Goal: Transaction & Acquisition: Purchase product/service

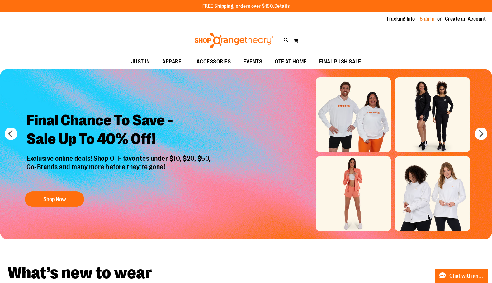
type input "**********"
drag, startPoint x: 427, startPoint y: 19, endPoint x: 427, endPoint y: 23, distance: 4.7
click at [427, 19] on link "Sign In" at bounding box center [427, 19] width 15 height 7
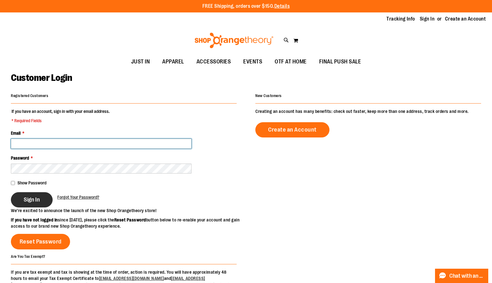
type input "**********"
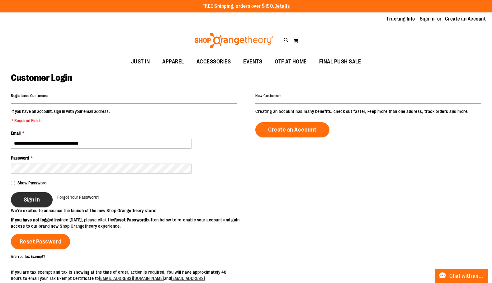
type input "**********"
click at [35, 203] on button "Sign In" at bounding box center [32, 199] width 42 height 15
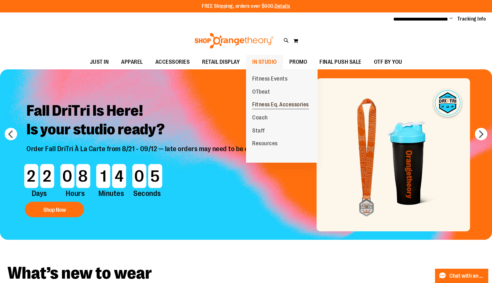
type input "**********"
click at [277, 106] on span "Fitness Eq. Accessories" at bounding box center [280, 105] width 57 height 8
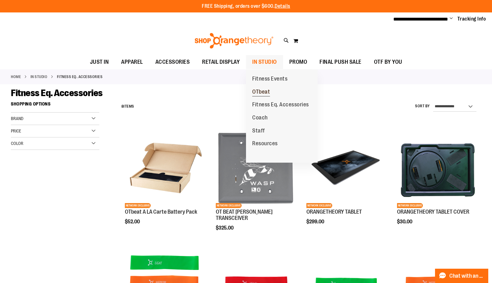
type input "**********"
click at [265, 89] on span "OTbeat" at bounding box center [261, 93] width 18 height 8
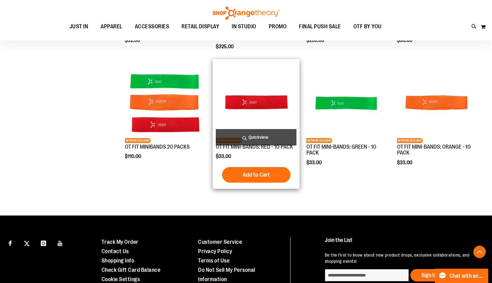
scroll to position [186, 0]
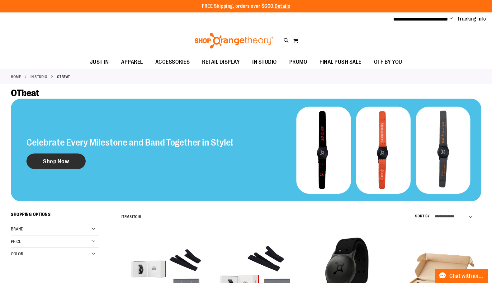
type input "**********"
drag, startPoint x: 71, startPoint y: 158, endPoint x: 203, endPoint y: 168, distance: 132.9
click at [71, 158] on link "Shop Now" at bounding box center [55, 161] width 59 height 16
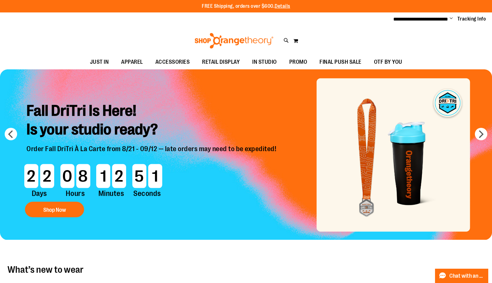
type input "**********"
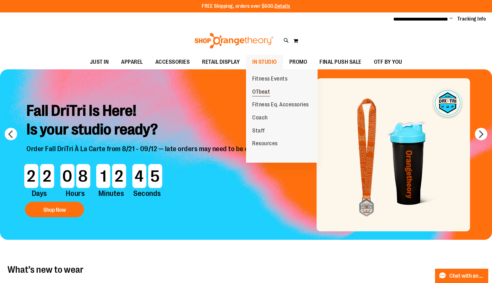
click at [259, 91] on span "OTbeat" at bounding box center [261, 93] width 18 height 8
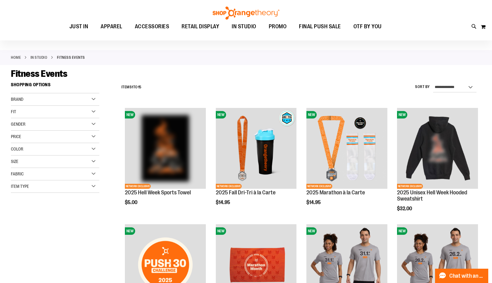
scroll to position [155, 0]
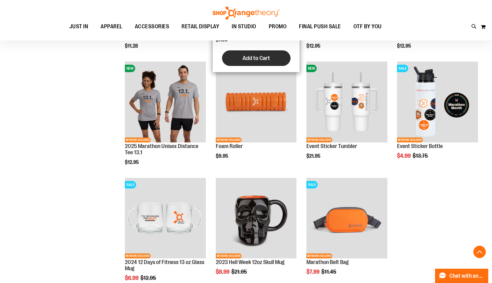
scroll to position [219, 0]
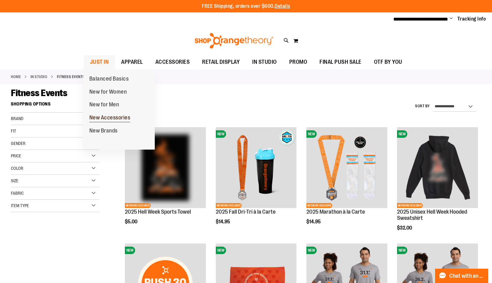
type input "**********"
click at [109, 119] on span "New Accessories" at bounding box center [109, 119] width 41 height 8
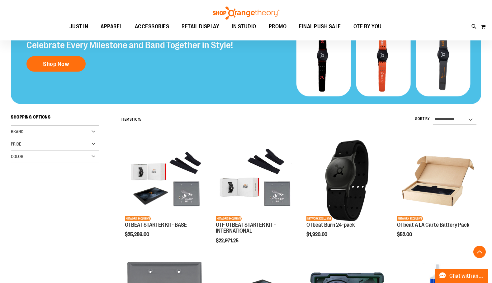
scroll to position [93, 0]
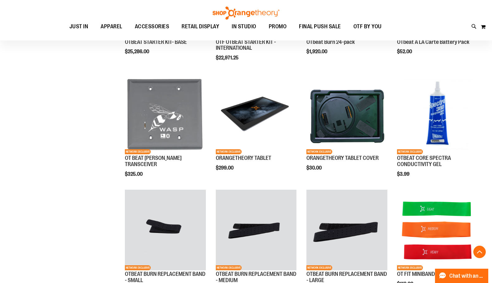
scroll to position [93, 0]
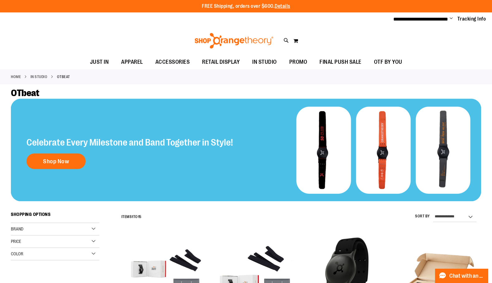
type input "**********"
click at [331, 154] on img at bounding box center [246, 150] width 470 height 103
click at [395, 159] on img at bounding box center [246, 150] width 470 height 103
click at [440, 159] on img at bounding box center [246, 150] width 470 height 103
click at [150, 152] on div "Celebrate Every Milestone and Band Together in Style! Shop Now" at bounding box center [129, 150] width 206 height 43
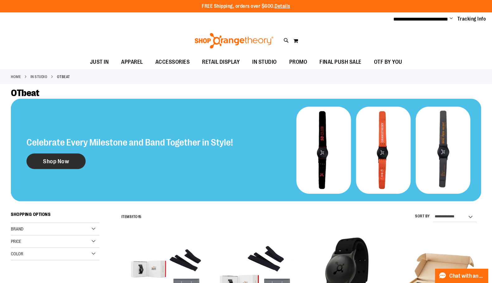
click at [41, 163] on link "Shop Now" at bounding box center [55, 161] width 59 height 16
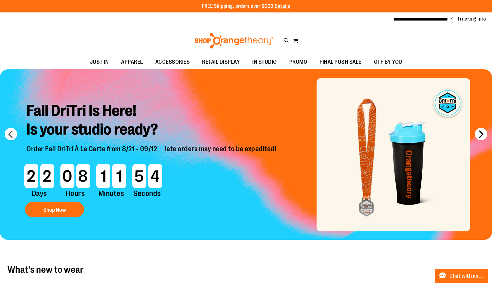
type input "**********"
click at [483, 132] on button "next" at bounding box center [481, 134] width 12 height 12
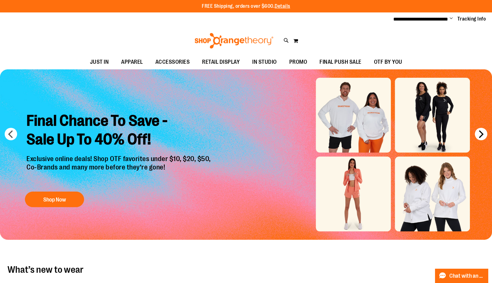
click at [483, 132] on button "next" at bounding box center [481, 134] width 12 height 12
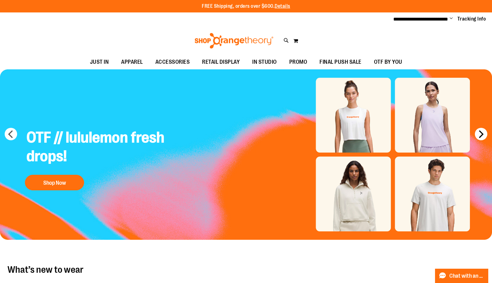
click at [483, 132] on button "next" at bounding box center [481, 134] width 12 height 12
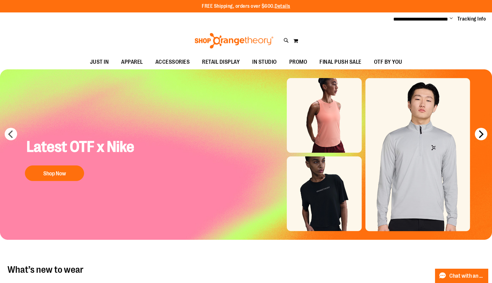
click at [483, 132] on button "next" at bounding box center [481, 134] width 12 height 12
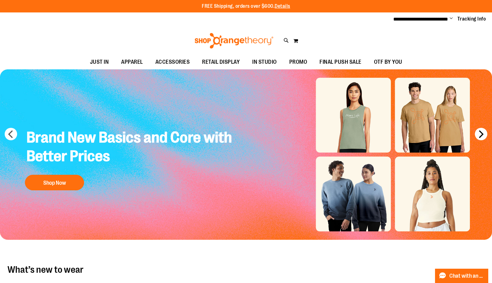
click at [483, 132] on button "next" at bounding box center [481, 134] width 12 height 12
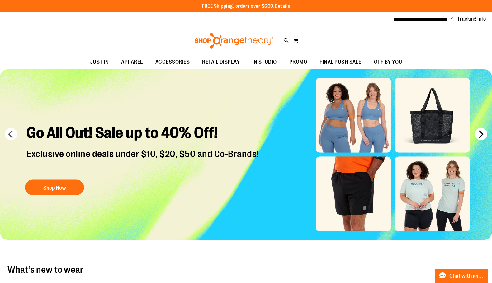
click at [483, 132] on button "next" at bounding box center [481, 134] width 12 height 12
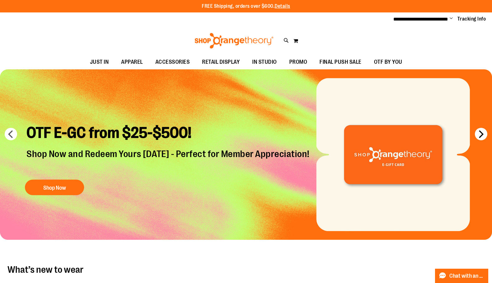
click at [483, 132] on button "next" at bounding box center [481, 134] width 12 height 12
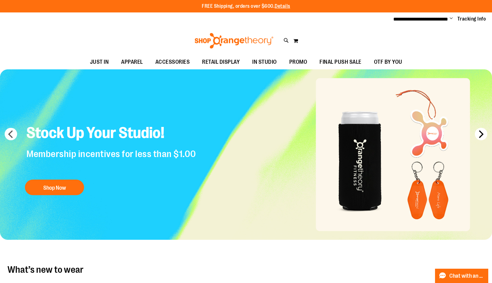
click at [483, 132] on button "next" at bounding box center [481, 134] width 12 height 12
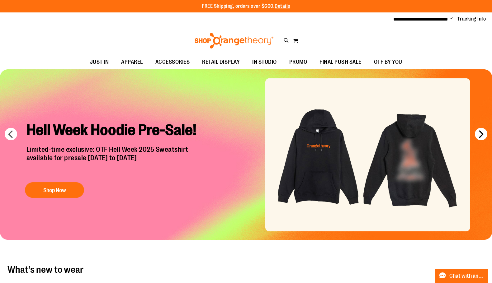
click at [483, 132] on button "next" at bounding box center [481, 134] width 12 height 12
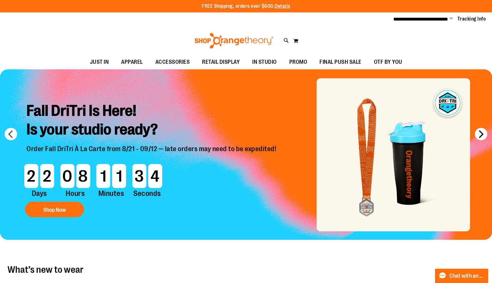
click at [483, 132] on button "next" at bounding box center [481, 134] width 12 height 12
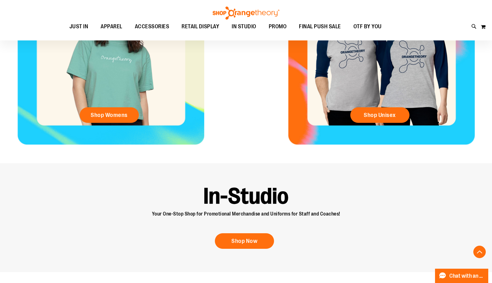
scroll to position [404, 0]
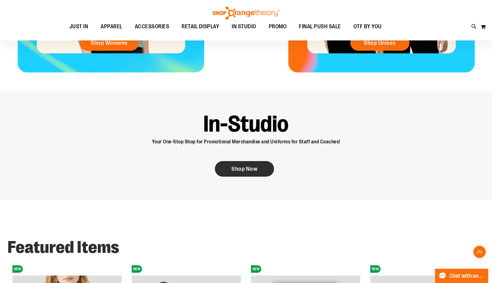
click at [230, 168] on link "Shop Now" at bounding box center [244, 169] width 59 height 16
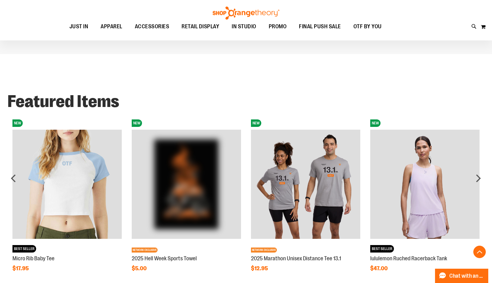
scroll to position [560, 0]
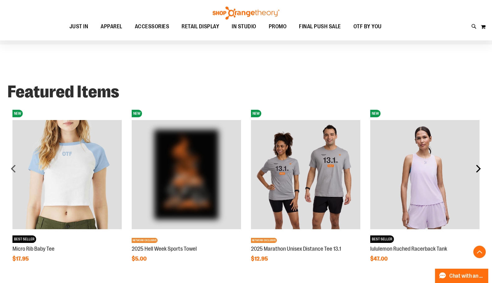
type input "**********"
click at [477, 168] on div "next" at bounding box center [478, 168] width 12 height 12
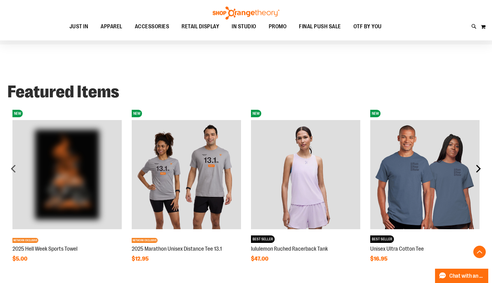
click at [477, 168] on div "next" at bounding box center [478, 168] width 12 height 12
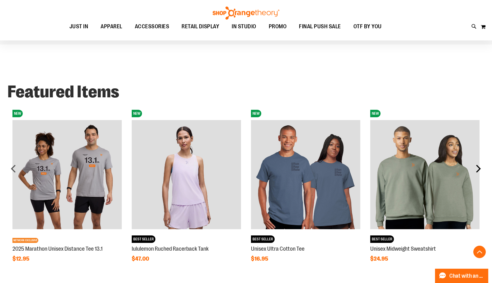
click at [477, 168] on div "next" at bounding box center [478, 168] width 12 height 12
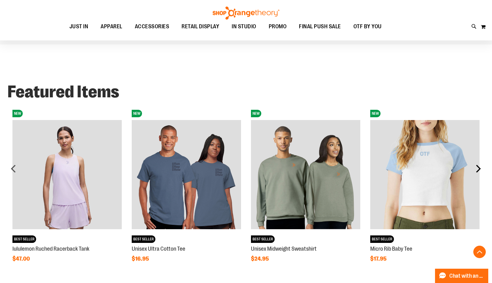
click at [477, 168] on div "next" at bounding box center [478, 168] width 12 height 12
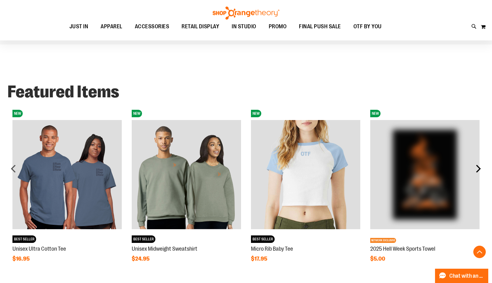
click at [477, 168] on div "next" at bounding box center [478, 168] width 12 height 12
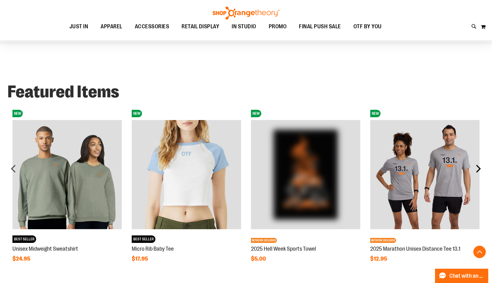
click at [477, 168] on div "next" at bounding box center [478, 168] width 12 height 12
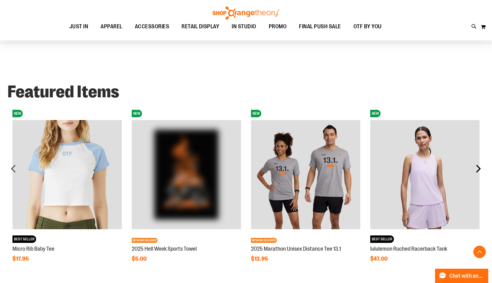
click at [477, 168] on div "next" at bounding box center [478, 168] width 12 height 12
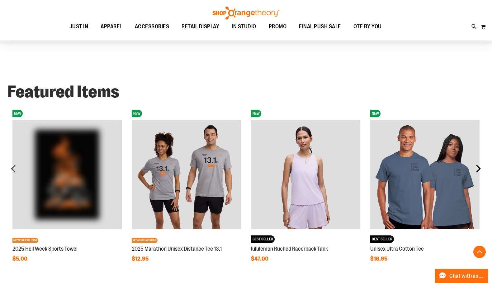
click at [477, 168] on div "next" at bounding box center [478, 168] width 12 height 12
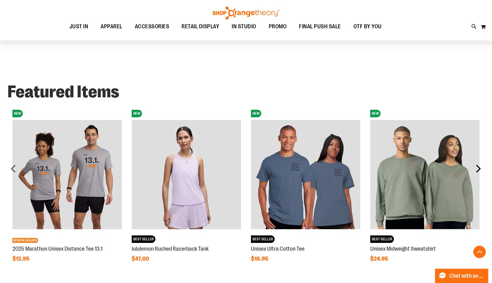
click at [477, 168] on div "next" at bounding box center [478, 168] width 12 height 12
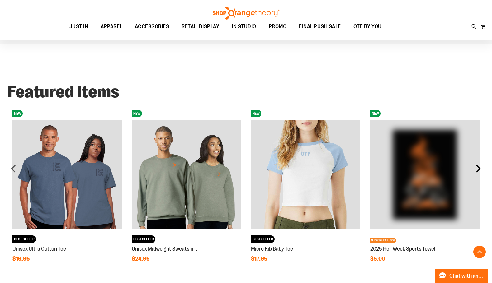
click at [477, 168] on div "next" at bounding box center [478, 168] width 12 height 12
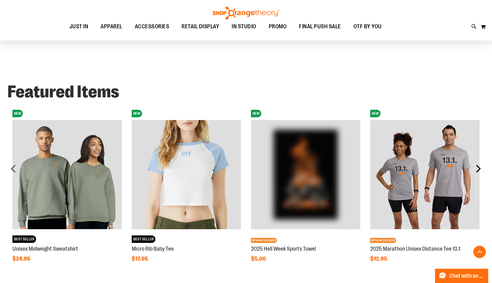
click at [477, 168] on div "next" at bounding box center [478, 168] width 12 height 12
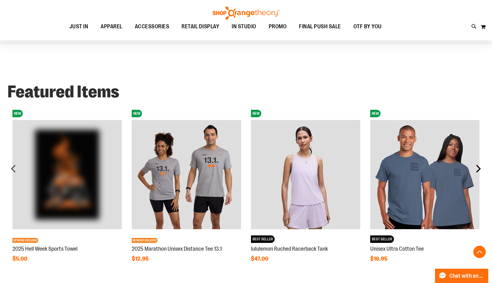
click at [477, 168] on div "next" at bounding box center [478, 168] width 12 height 12
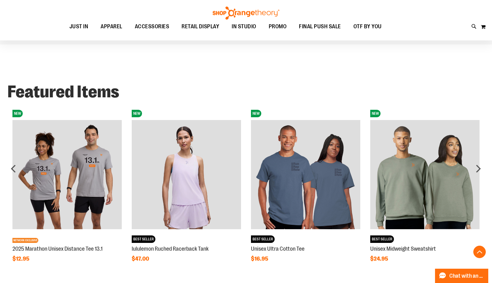
drag, startPoint x: 477, startPoint y: 168, endPoint x: 411, endPoint y: 157, distance: 66.5
click at [476, 168] on div "next" at bounding box center [478, 168] width 12 height 12
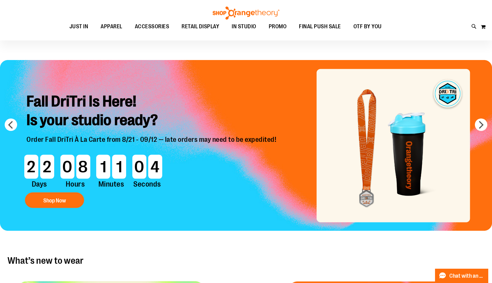
scroll to position [0, 0]
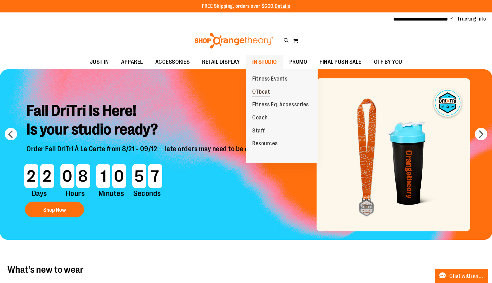
click at [265, 90] on span "OTbeat" at bounding box center [261, 93] width 18 height 8
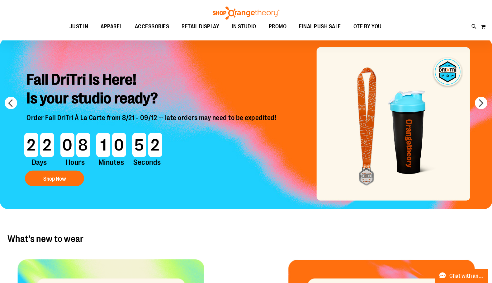
scroll to position [183, 0]
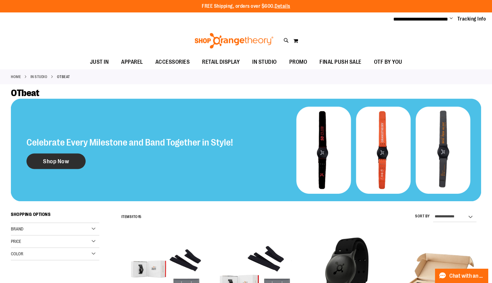
type input "**********"
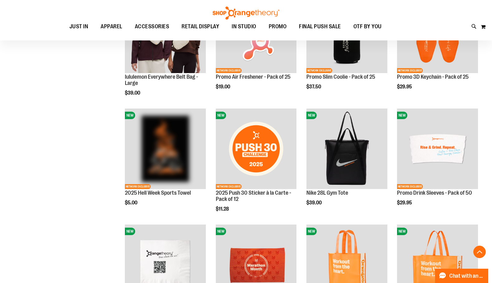
scroll to position [373, 0]
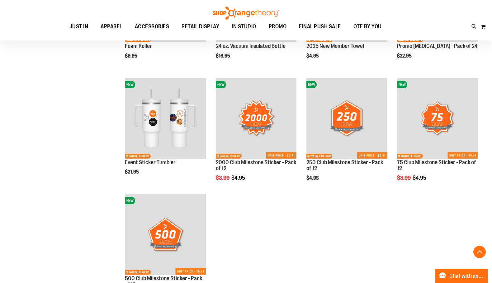
scroll to position [497, 0]
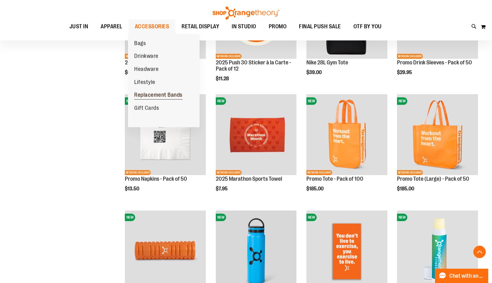
type input "**********"
click at [158, 96] on span "Replacement Bands" at bounding box center [158, 96] width 48 height 8
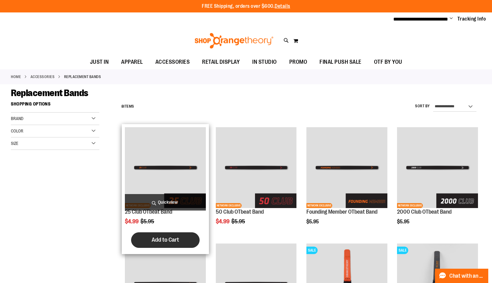
type input "**********"
drag, startPoint x: 160, startPoint y: 240, endPoint x: 157, endPoint y: 240, distance: 3.1
click at [160, 240] on span "Add to Cart" at bounding box center [165, 240] width 27 height 7
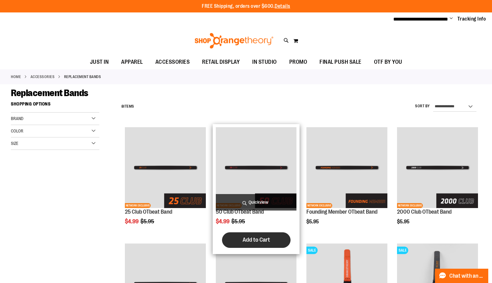
click at [265, 243] on span "Add to Cart" at bounding box center [255, 240] width 27 height 7
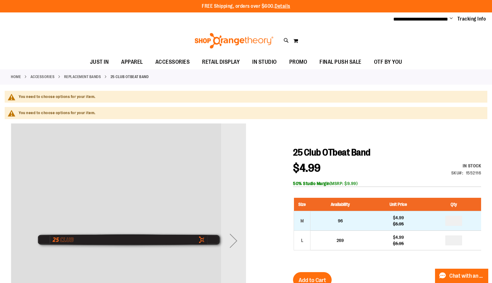
type input "**********"
click at [463, 222] on td "*" at bounding box center [453, 221] width 55 height 20
click at [452, 221] on input "number" at bounding box center [453, 221] width 17 height 10
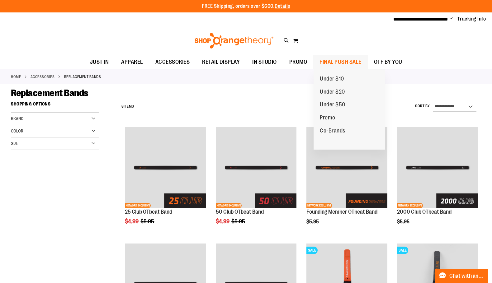
type input "**********"
click at [338, 63] on span "FINAL PUSH SALE" at bounding box center [340, 62] width 42 height 14
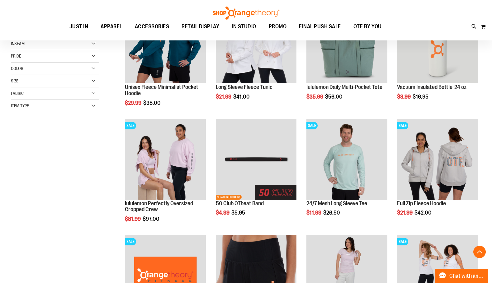
scroll to position [280, 0]
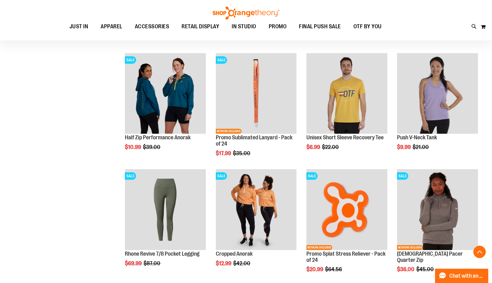
scroll to position [467, 0]
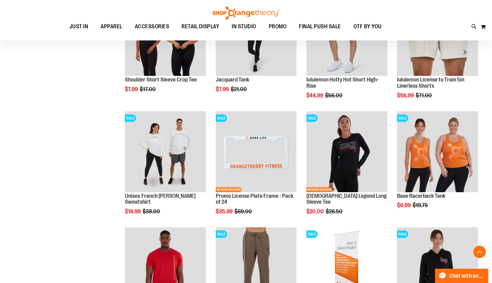
scroll to position [653, 0]
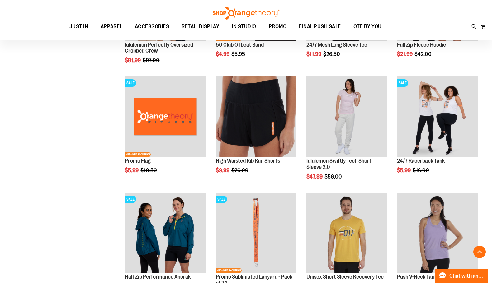
scroll to position [280, 0]
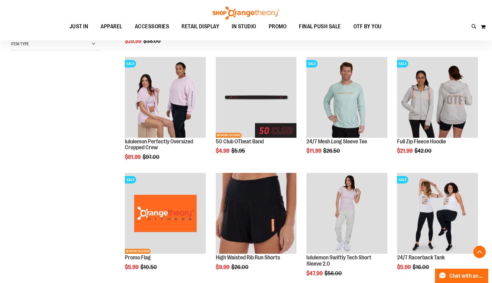
scroll to position [186, 0]
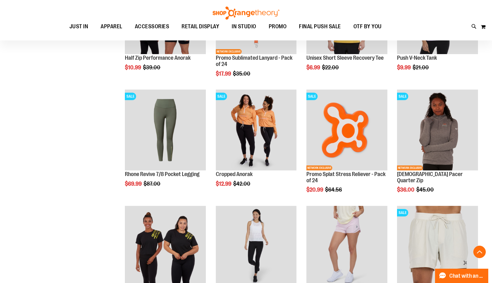
scroll to position [622, 0]
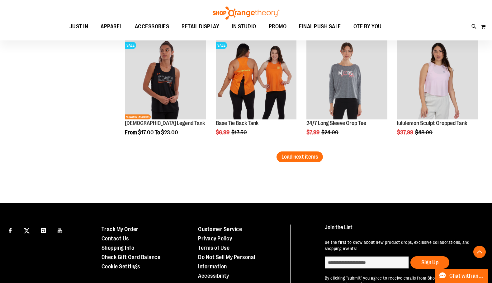
scroll to position [1027, 0]
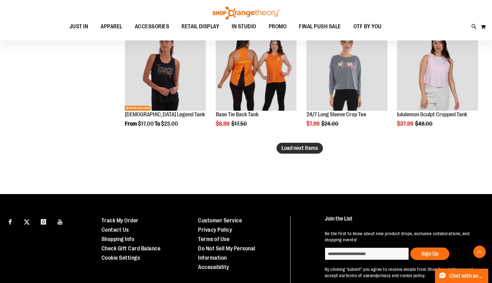
type input "**********"
click at [294, 149] on span "Load next items" at bounding box center [299, 148] width 36 height 6
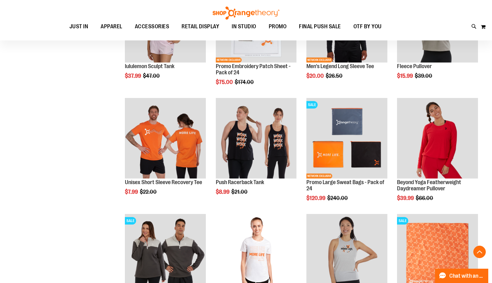
scroll to position [1307, 0]
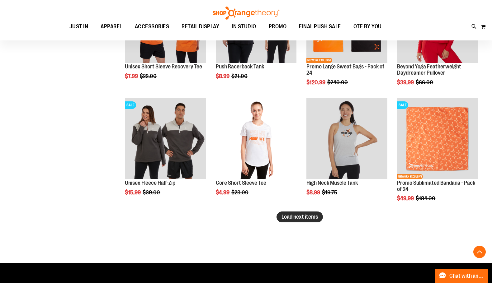
click at [308, 216] on span "Load next items" at bounding box center [299, 217] width 36 height 6
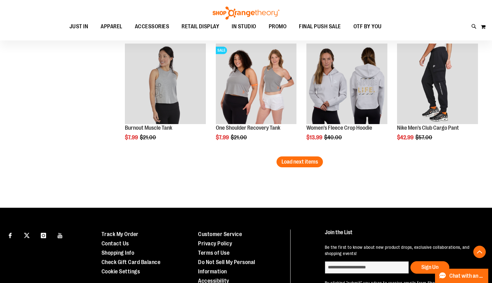
scroll to position [1712, 0]
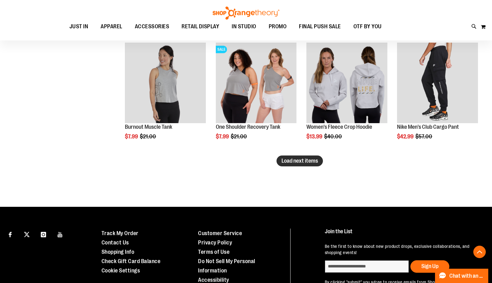
click at [292, 161] on span "Load next items" at bounding box center [299, 161] width 36 height 6
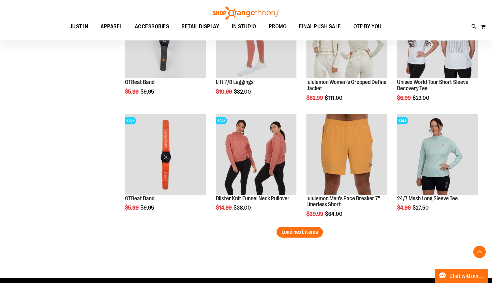
scroll to position [1992, 0]
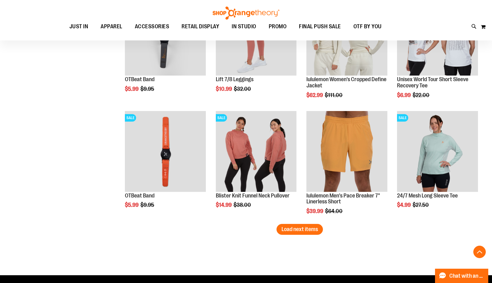
click at [309, 231] on span "Load next items" at bounding box center [299, 229] width 36 height 6
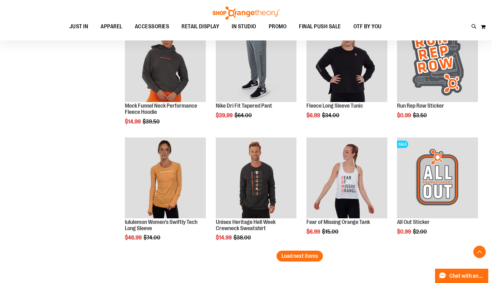
scroll to position [2334, 0]
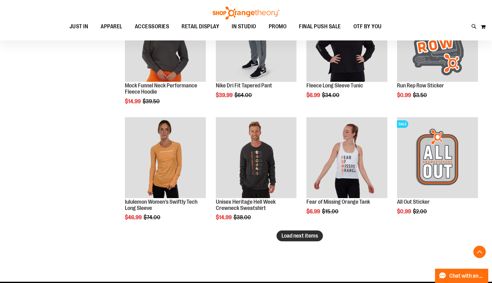
click at [300, 235] on span "Load next items" at bounding box center [299, 236] width 36 height 6
